Goal: Go to known website: Go to known website

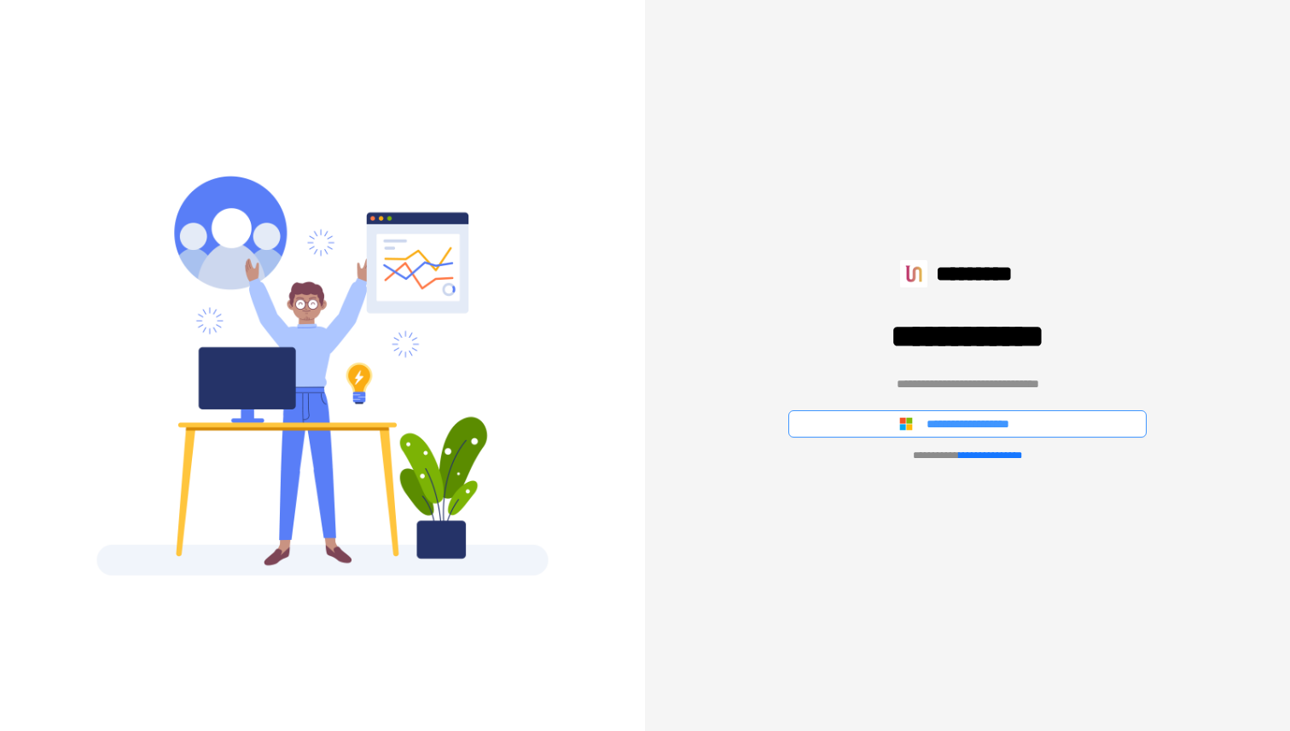
click at [899, 416] on button "**********" at bounding box center [968, 423] width 358 height 27
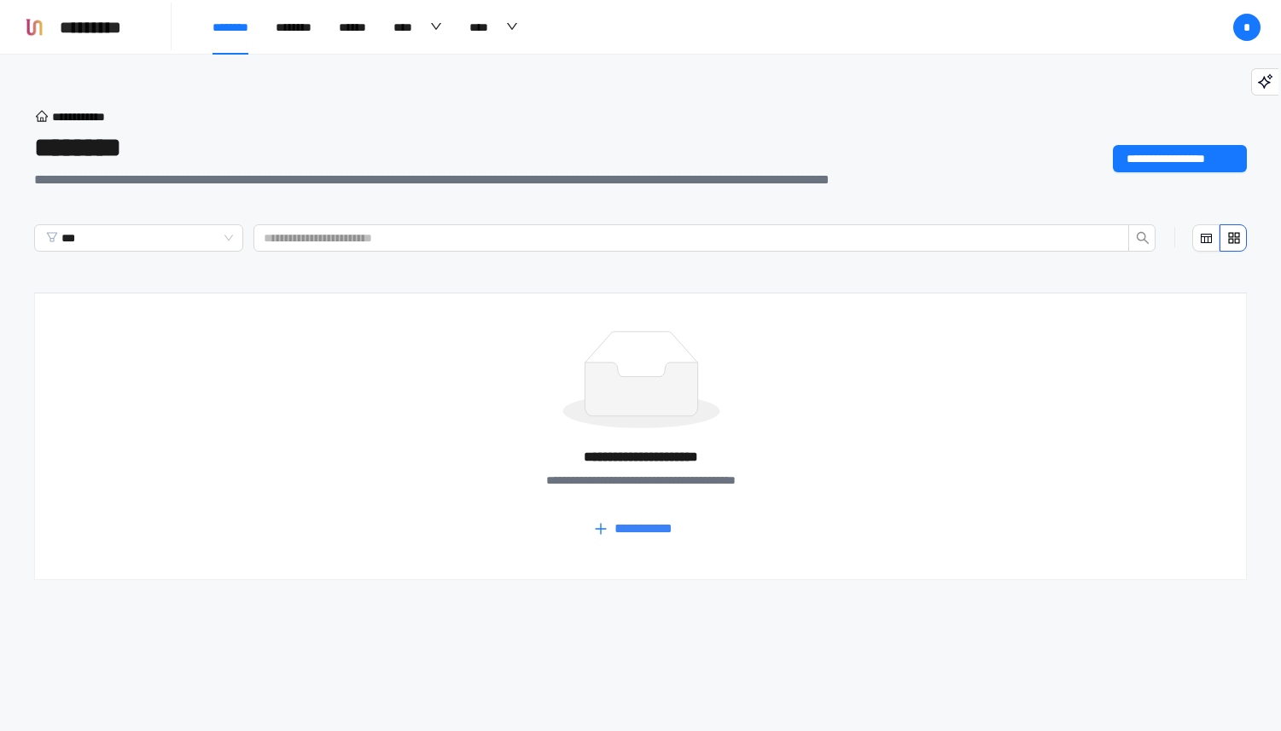
click at [218, 119] on div "**********" at bounding box center [507, 116] width 947 height 20
